Goal: Complete application form

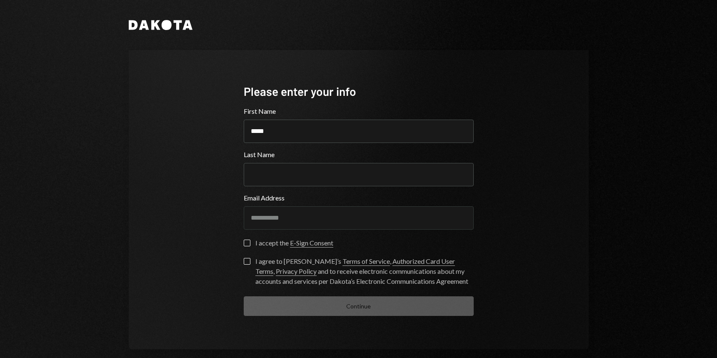
type input "*****"
type input "****"
click at [335, 205] on div "**********" at bounding box center [359, 213] width 230 height 40
click at [264, 244] on div "I accept the E-Sign Consent" at bounding box center [294, 243] width 78 height 10
click at [244, 244] on button "I accept the E-Sign Consent" at bounding box center [247, 242] width 7 height 7
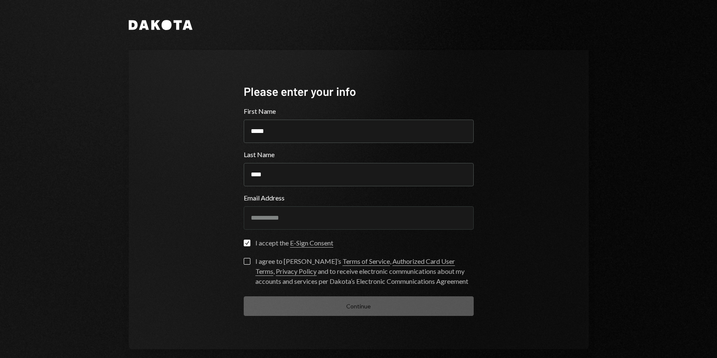
click at [247, 267] on label "I agree to [PERSON_NAME]’s Terms of Service , Authorized Card User Terms , Priv…" at bounding box center [359, 272] width 230 height 28
click at [247, 264] on button "I agree to [PERSON_NAME]’s Terms of Service , Authorized Card User Terms , Priv…" at bounding box center [247, 261] width 7 height 7
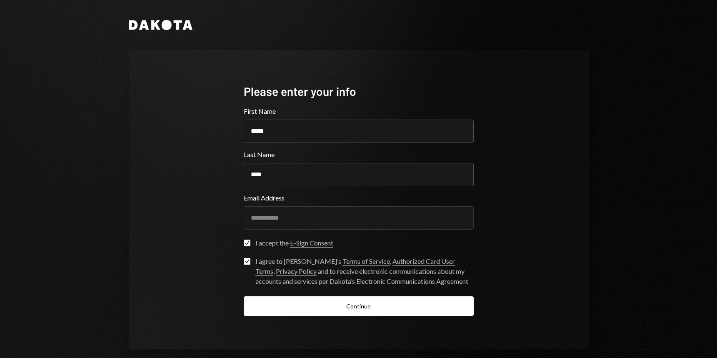
click at [245, 263] on button "Check" at bounding box center [247, 261] width 7 height 7
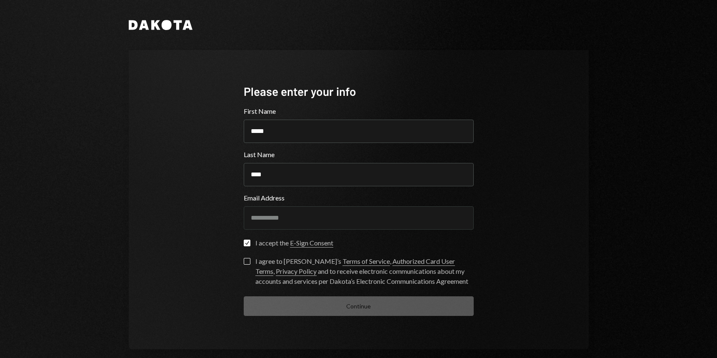
click at [252, 262] on label "I agree to [PERSON_NAME]’s Terms of Service , Authorized Card User Terms , Priv…" at bounding box center [359, 272] width 230 height 28
click at [250, 262] on button "I agree to [PERSON_NAME]’s Terms of Service , Authorized Card User Terms , Priv…" at bounding box center [247, 261] width 7 height 7
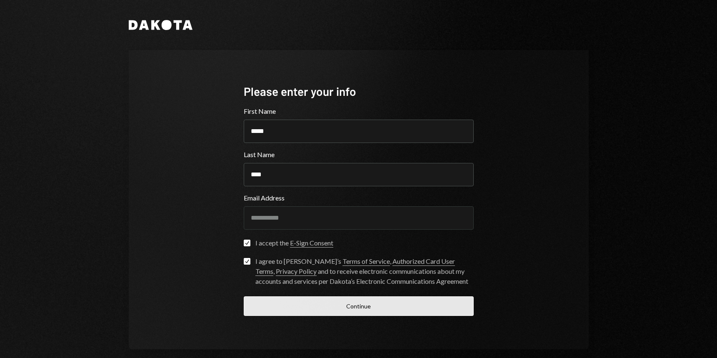
click at [281, 307] on button "Continue" at bounding box center [359, 306] width 230 height 20
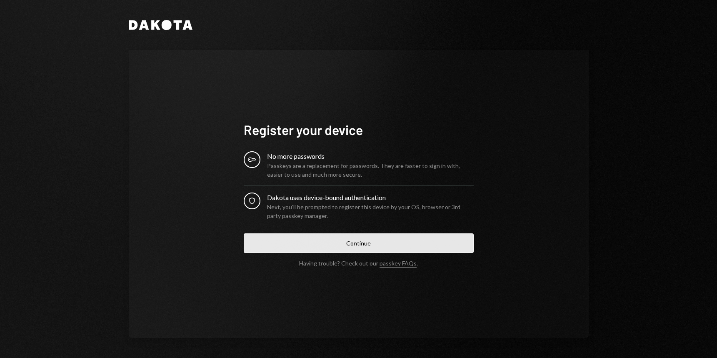
click at [290, 243] on button "Continue" at bounding box center [359, 243] width 230 height 20
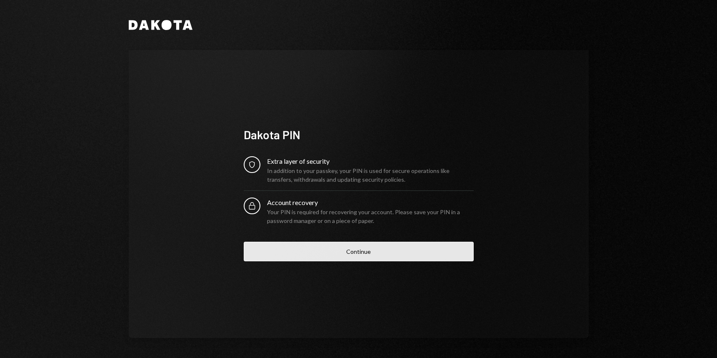
click at [325, 250] on button "Continue" at bounding box center [359, 252] width 230 height 20
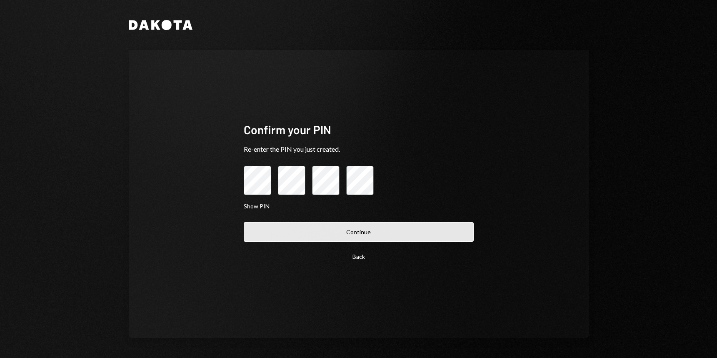
click at [314, 235] on button "Continue" at bounding box center [359, 232] width 230 height 20
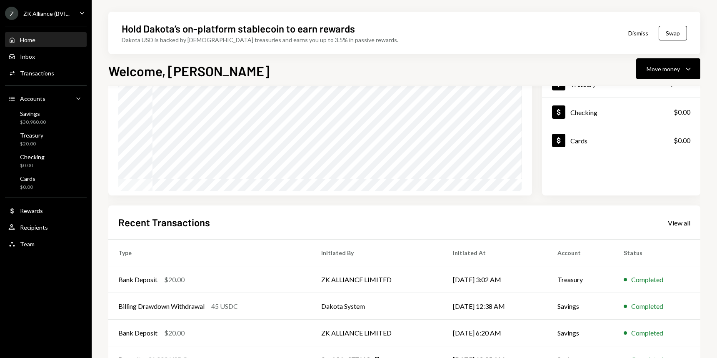
scroll to position [144, 0]
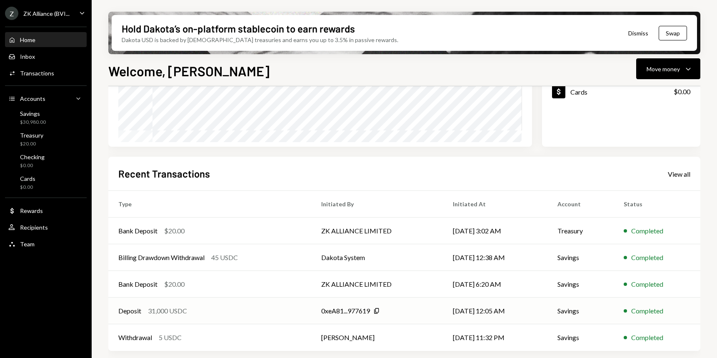
click at [141, 306] on div "Deposit" at bounding box center [129, 311] width 23 height 10
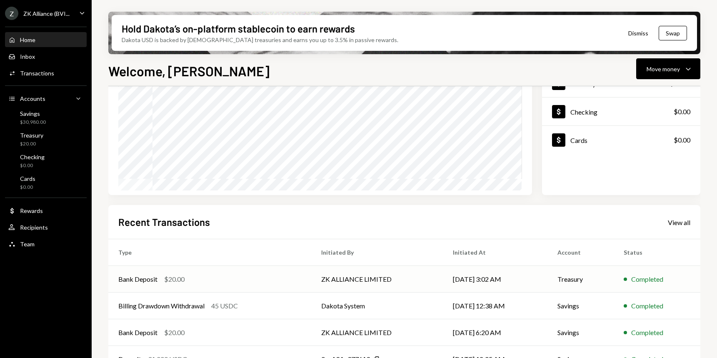
scroll to position [144, 0]
